Goal: Navigation & Orientation: Go to known website

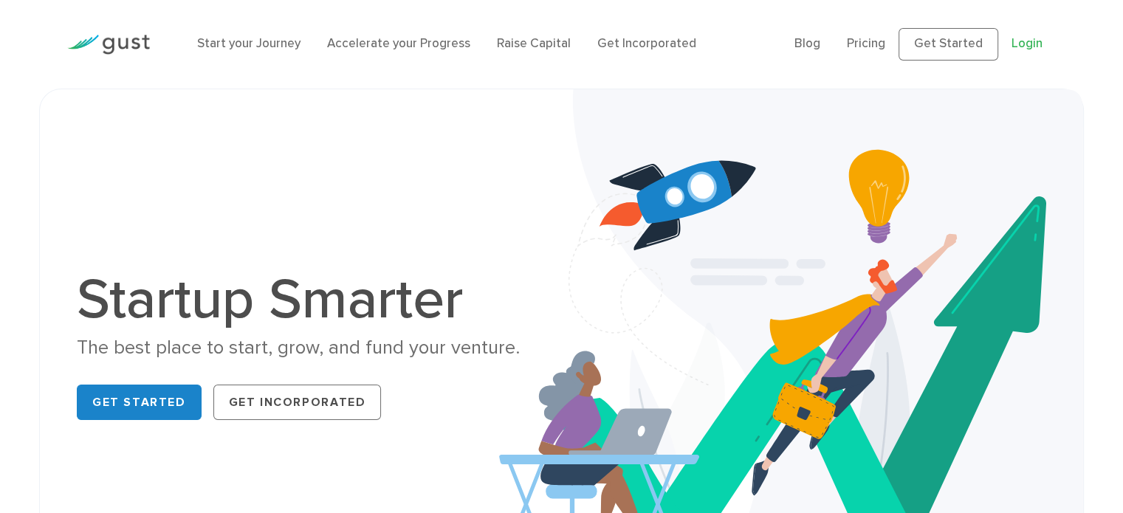
click at [1028, 46] on link "Login" at bounding box center [1026, 43] width 31 height 15
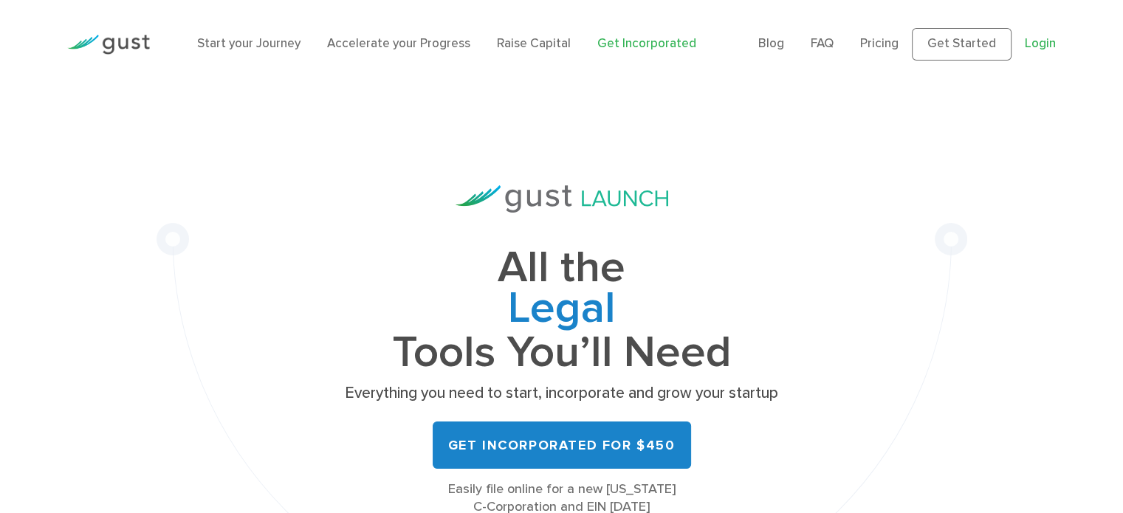
click at [1030, 38] on link "Login" at bounding box center [1039, 43] width 31 height 15
